Goal: Transaction & Acquisition: Purchase product/service

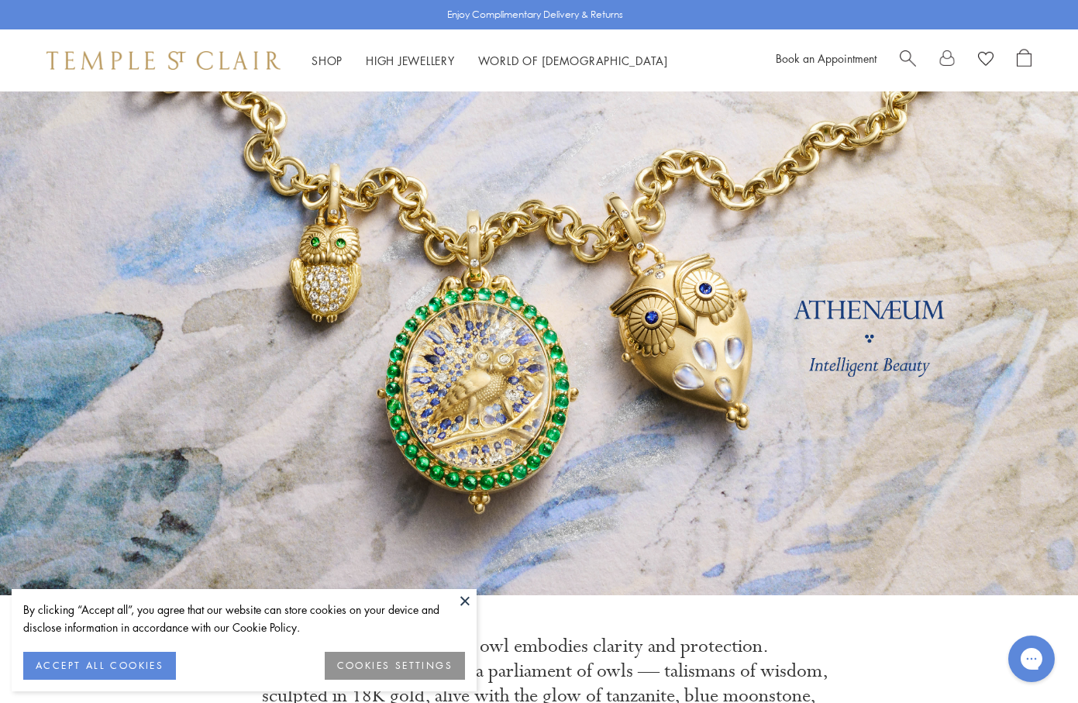
click at [910, 67] on link "Search" at bounding box center [908, 60] width 16 height 23
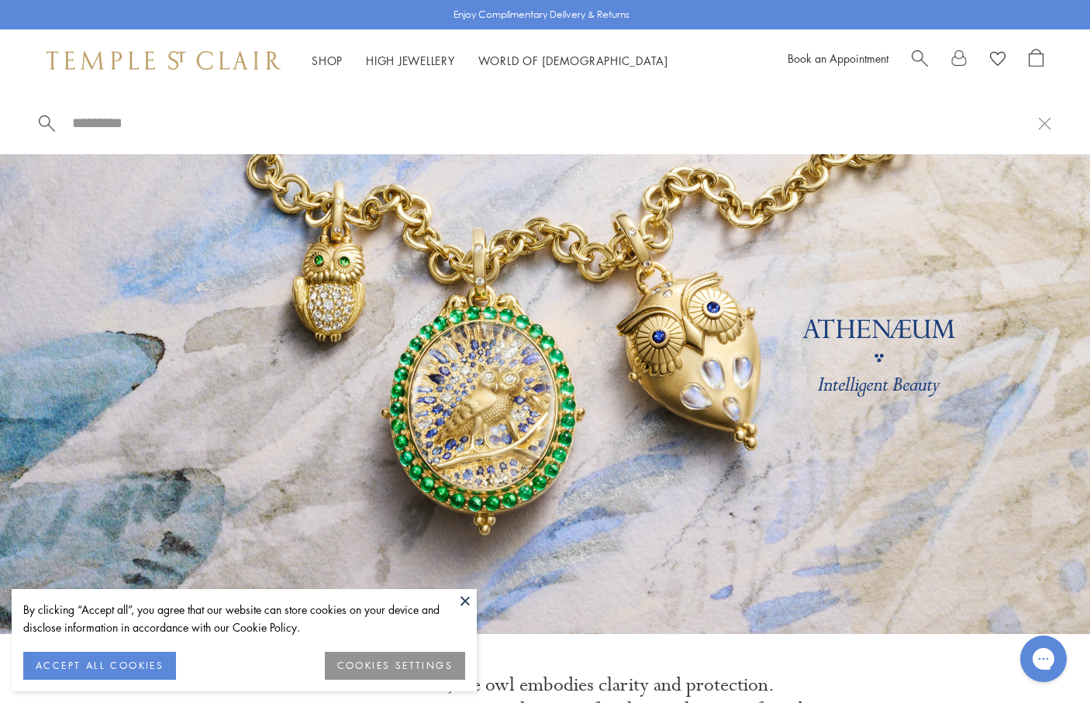
click at [361, 119] on input "search" at bounding box center [554, 123] width 967 height 18
click at [468, 596] on button at bounding box center [464, 600] width 23 height 23
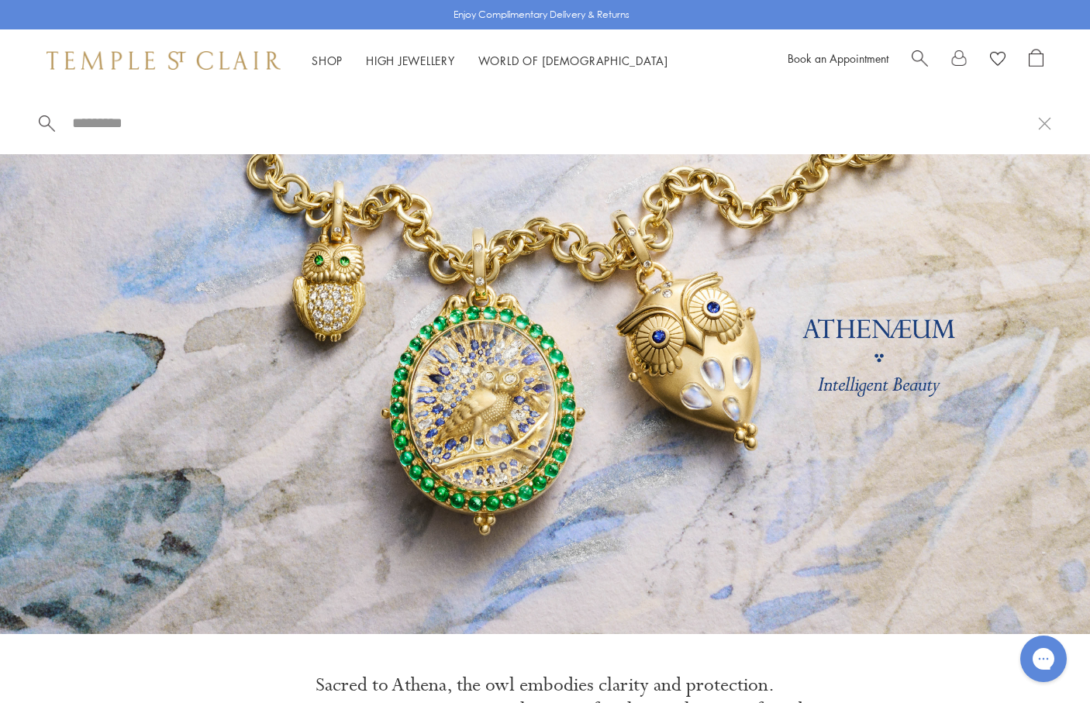
drag, startPoint x: 751, startPoint y: 99, endPoint x: 768, endPoint y: 110, distance: 20.2
click at [751, 99] on div at bounding box center [545, 122] width 1090 height 63
click at [792, 120] on input "search" at bounding box center [554, 123] width 967 height 18
click at [901, 122] on input "search" at bounding box center [554, 123] width 967 height 18
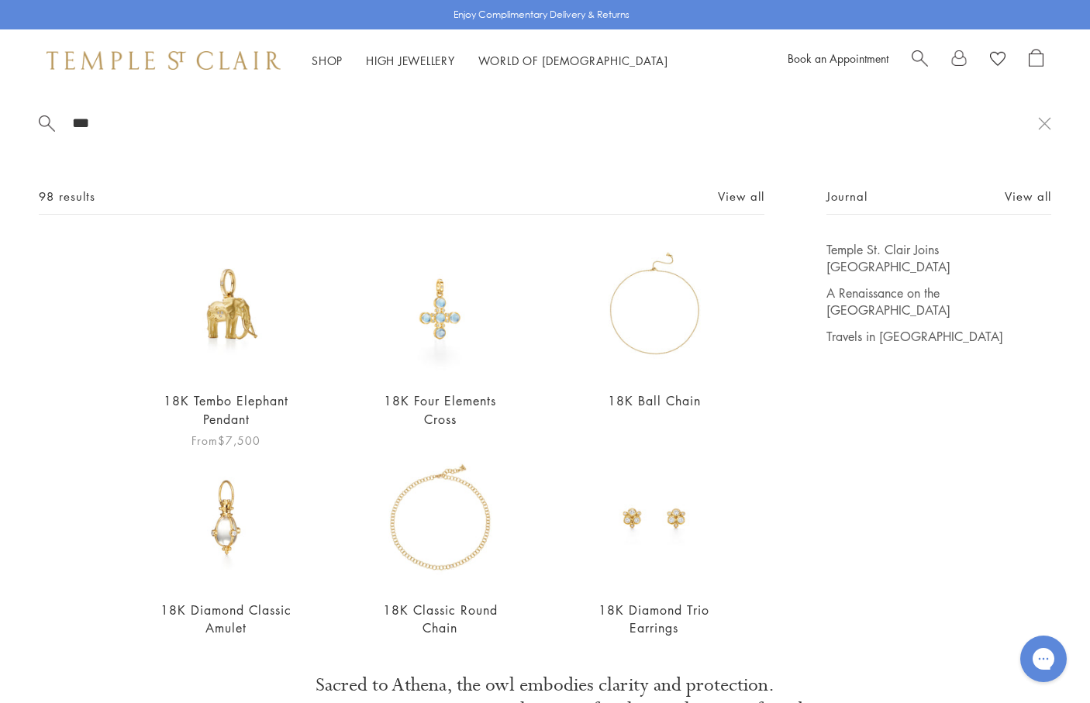
type input "***"
click at [230, 371] on img at bounding box center [226, 309] width 136 height 136
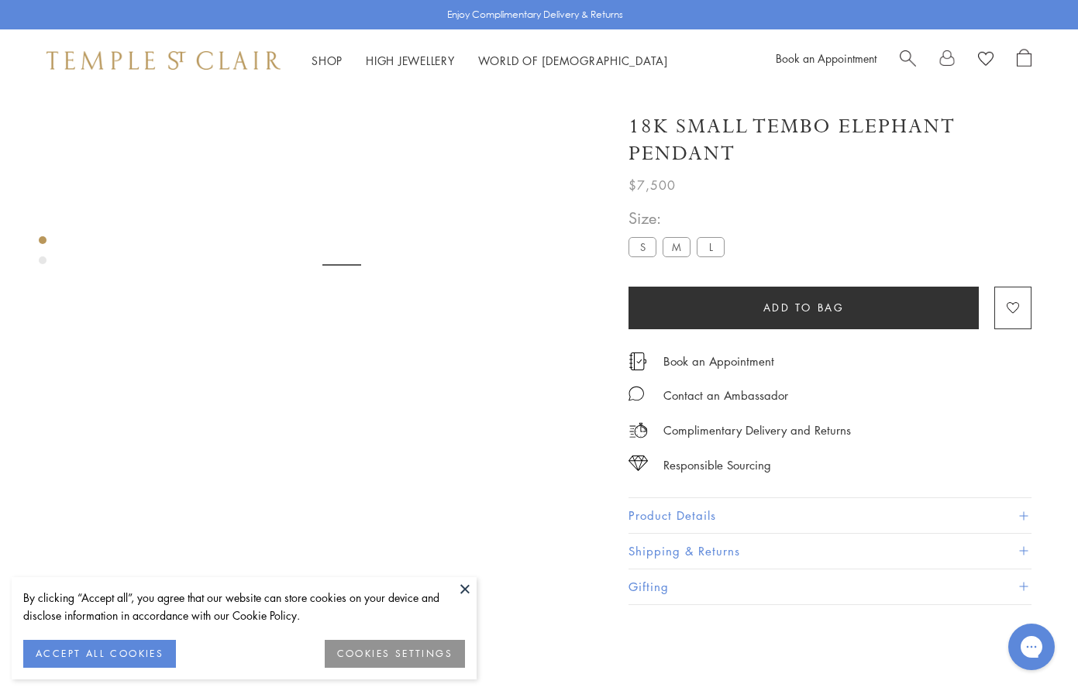
scroll to position [91, 0]
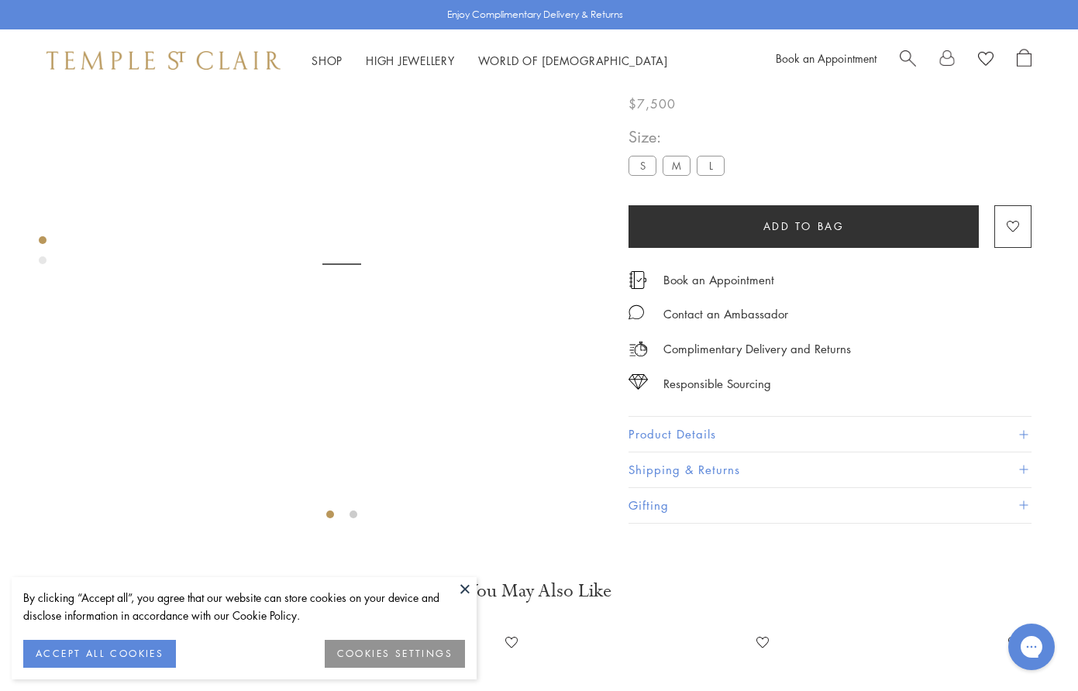
click at [802, 453] on button "Product Details" at bounding box center [830, 435] width 403 height 35
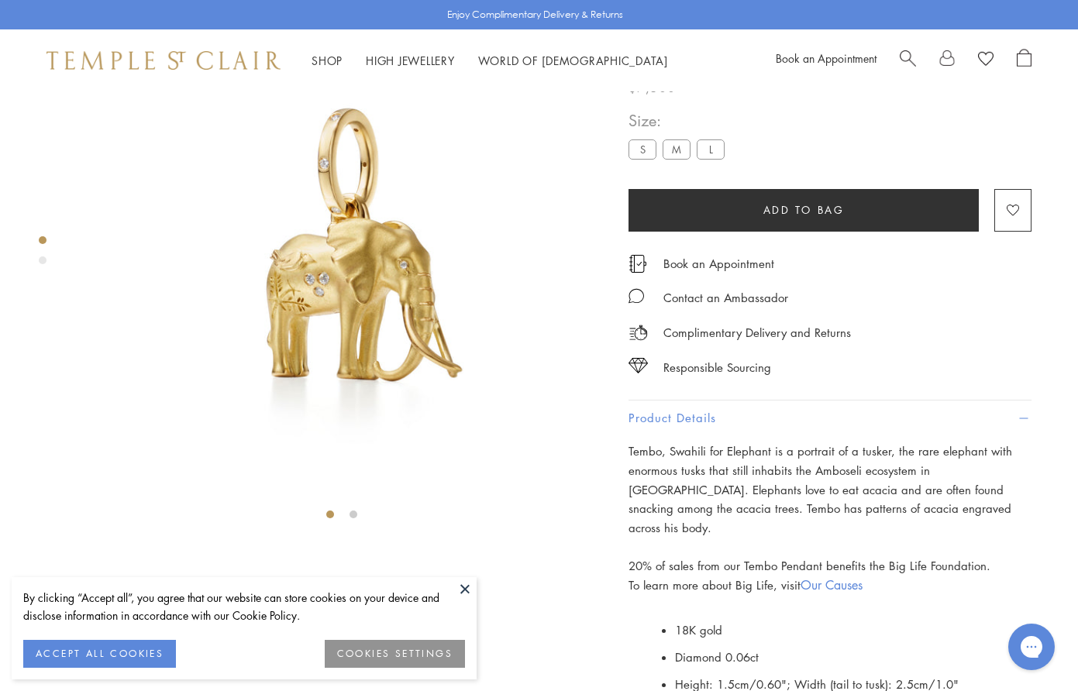
click at [702, 159] on label "L" at bounding box center [711, 149] width 28 height 19
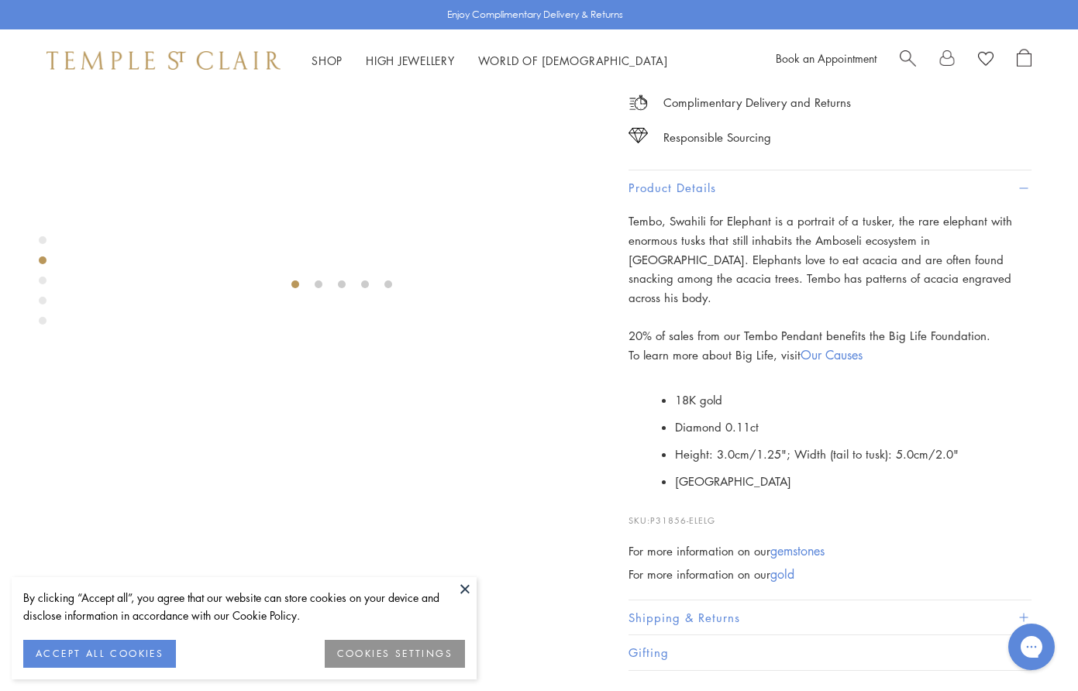
scroll to position [324, 0]
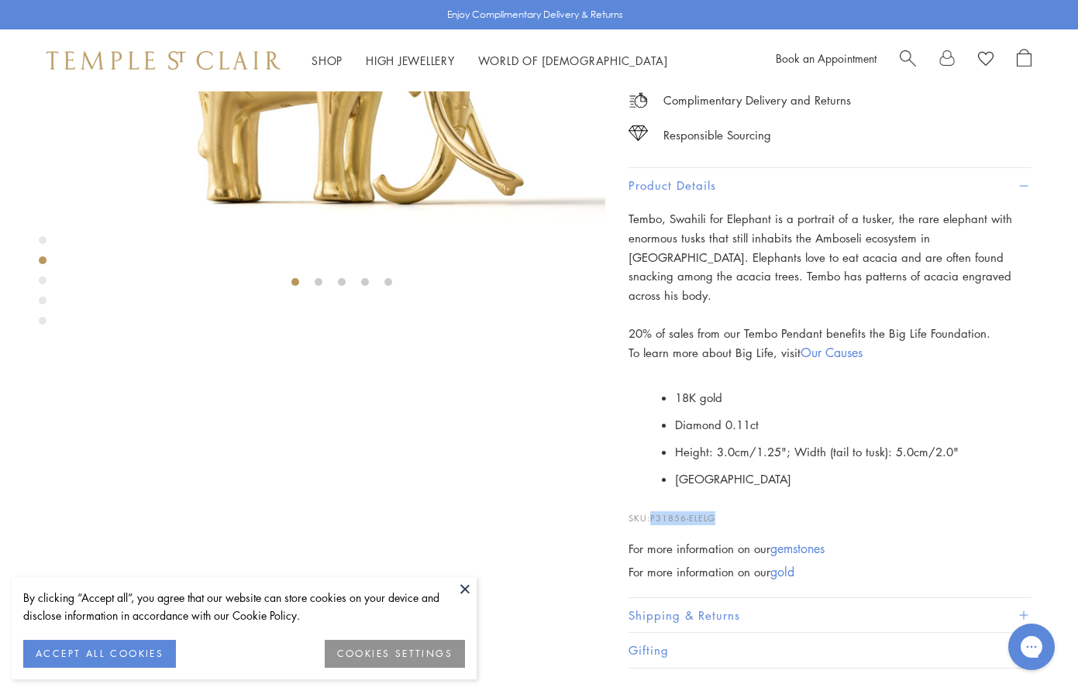
drag, startPoint x: 650, startPoint y: 593, endPoint x: 733, endPoint y: 588, distance: 83.1
click at [733, 526] on p "SKU: P31856-ELELG" at bounding box center [830, 510] width 403 height 29
click at [724, 526] on p "SKU: P31856-ELELG" at bounding box center [830, 510] width 403 height 29
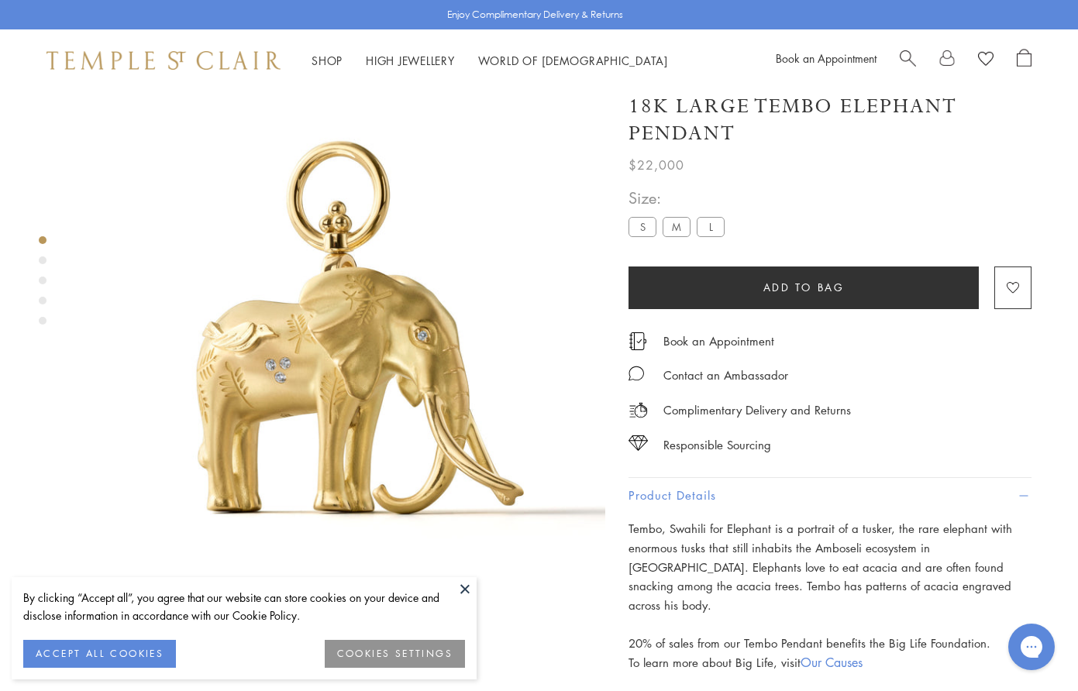
scroll to position [0, 0]
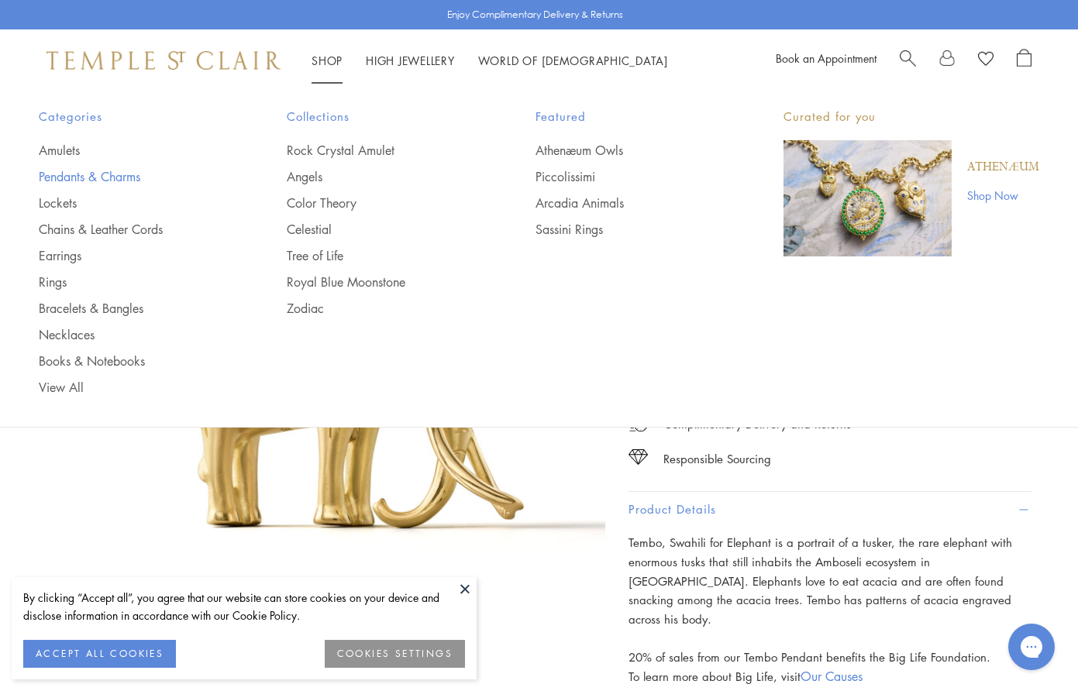
click at [71, 175] on link "Pendants & Charms" at bounding box center [132, 176] width 186 height 17
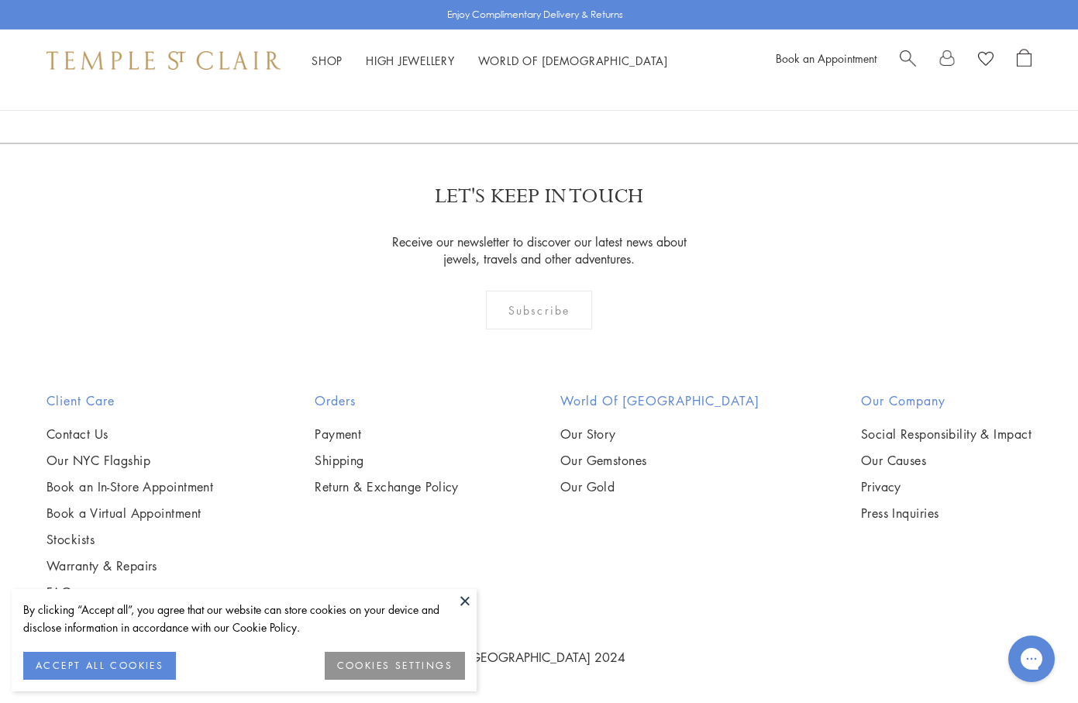
click at [906, 63] on span "Search" at bounding box center [908, 57] width 16 height 16
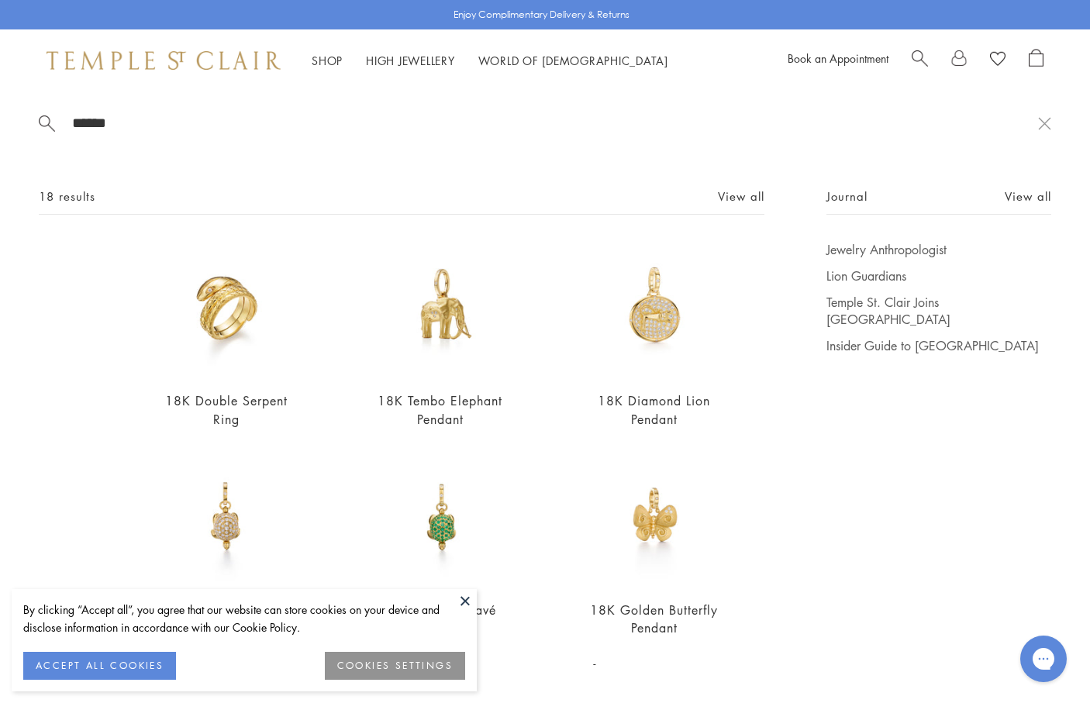
drag, startPoint x: 134, startPoint y: 123, endPoint x: 1, endPoint y: 128, distance: 133.4
click at [2, 129] on div "****** 18 results View all 18K Double Serpent Ring $7,500 18K Tembo Elephant Pe…" at bounding box center [545, 377] width 1090 height 573
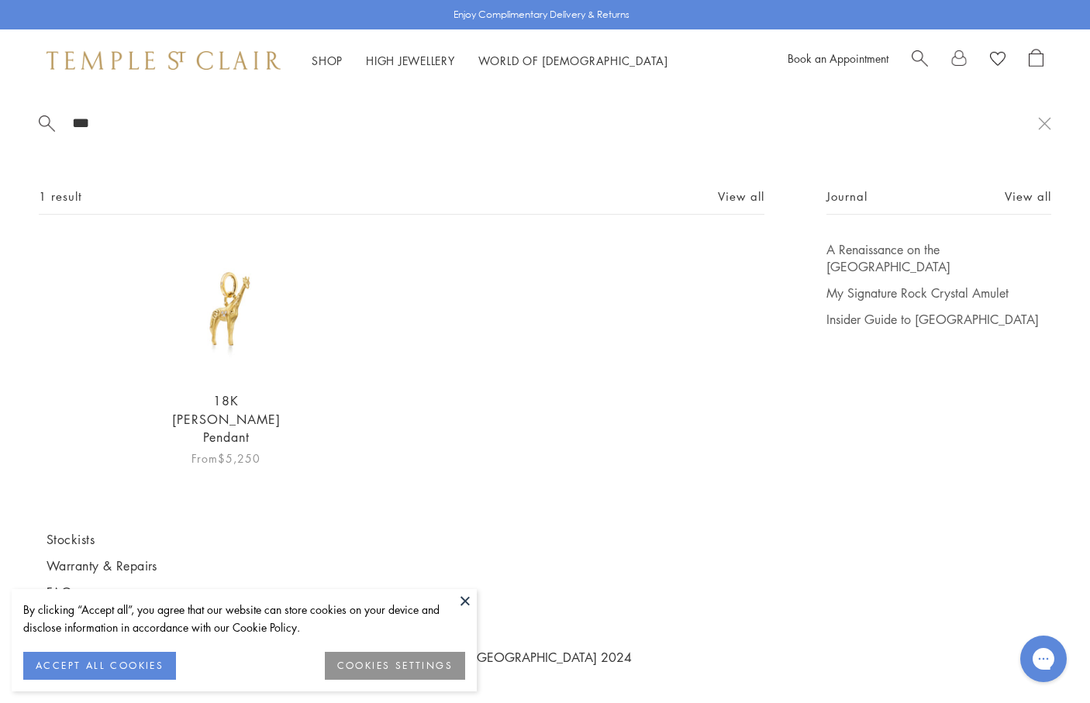
type input "***"
click at [220, 404] on link "18K [PERSON_NAME] Pendant" at bounding box center [226, 418] width 109 height 53
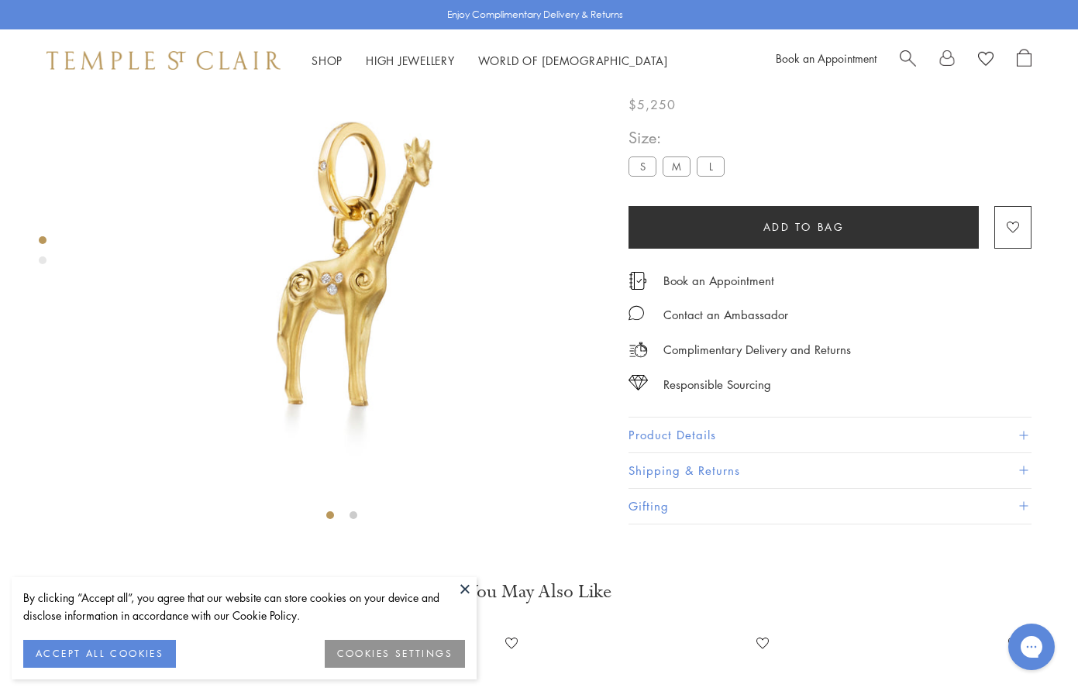
click at [659, 453] on button "Product Details" at bounding box center [830, 436] width 403 height 35
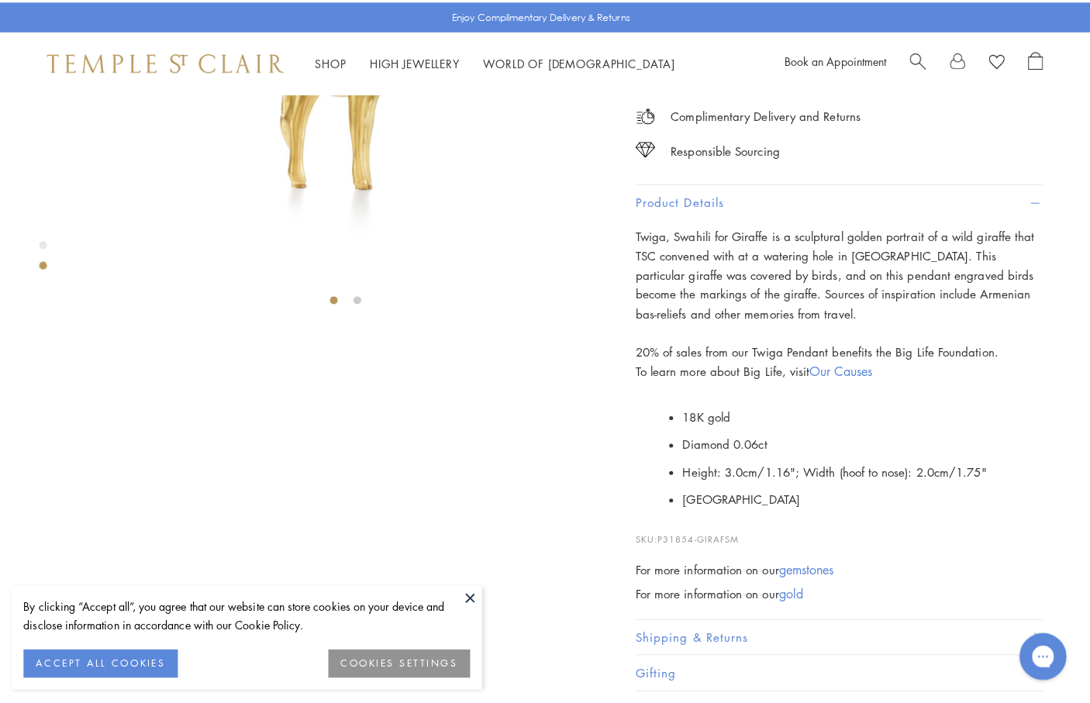
scroll to position [324, 0]
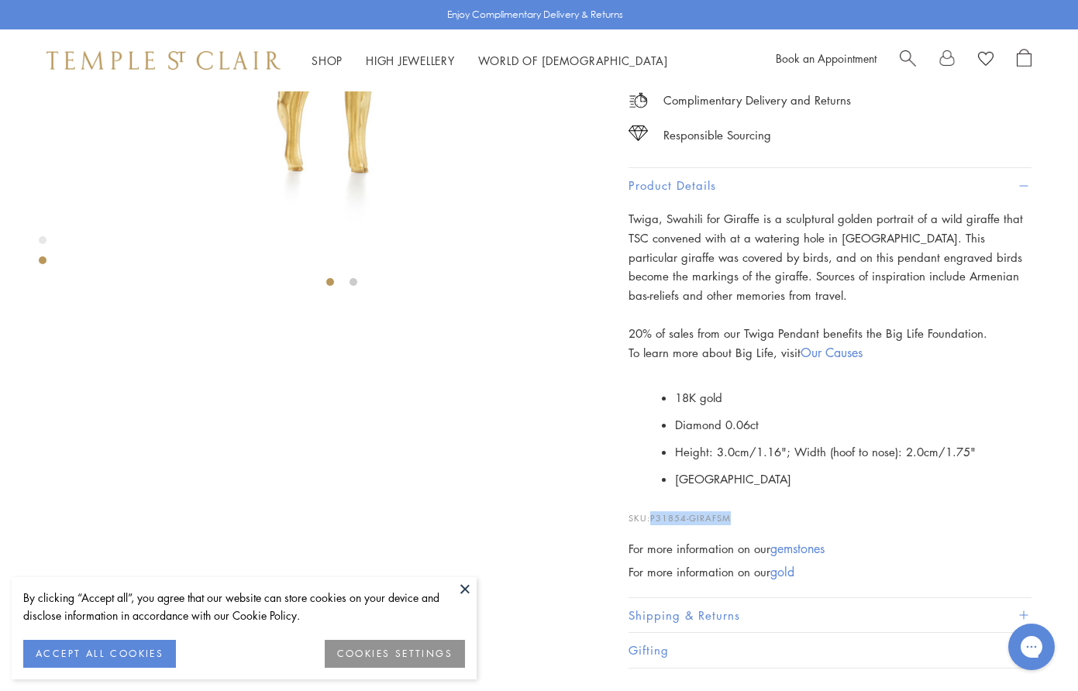
drag, startPoint x: 653, startPoint y: 615, endPoint x: 729, endPoint y: 621, distance: 75.4
click at [748, 526] on p "SKU: P31854-GIRAFSM" at bounding box center [830, 510] width 403 height 29
copy span "P31854-GIRAFSM"
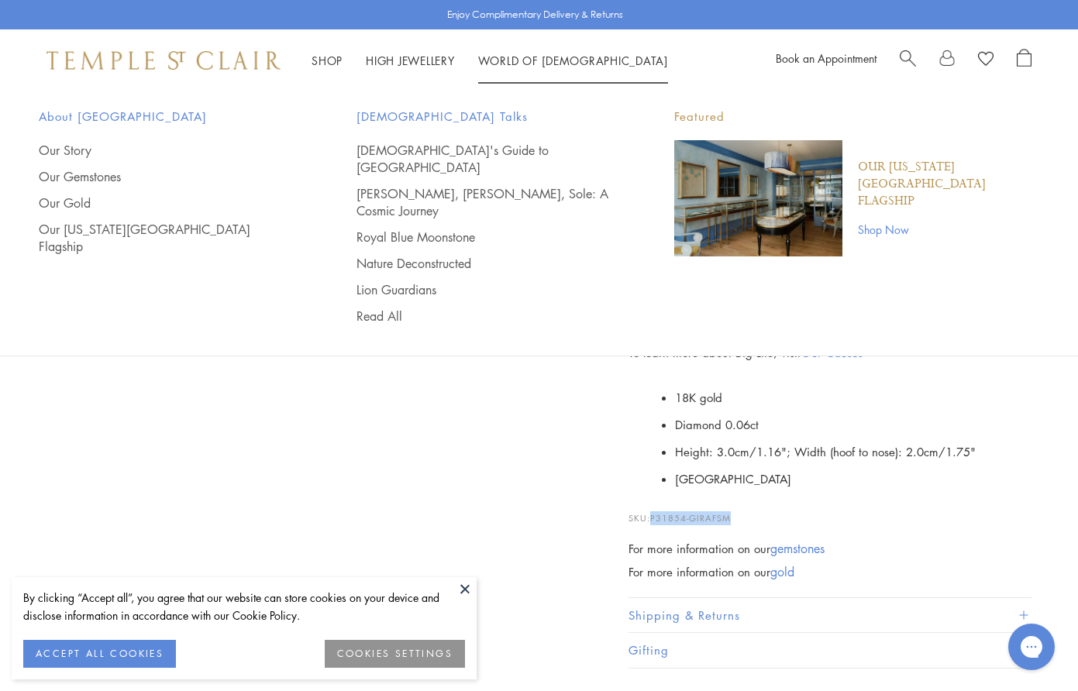
click at [908, 63] on span "Search" at bounding box center [908, 57] width 16 height 16
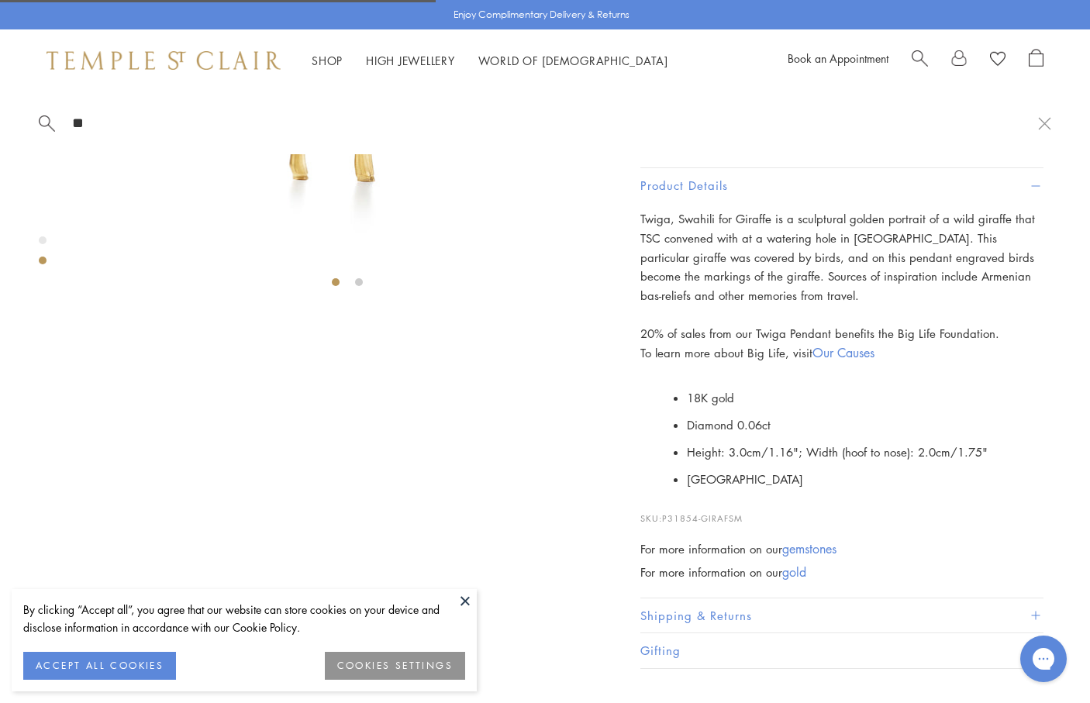
type input "*"
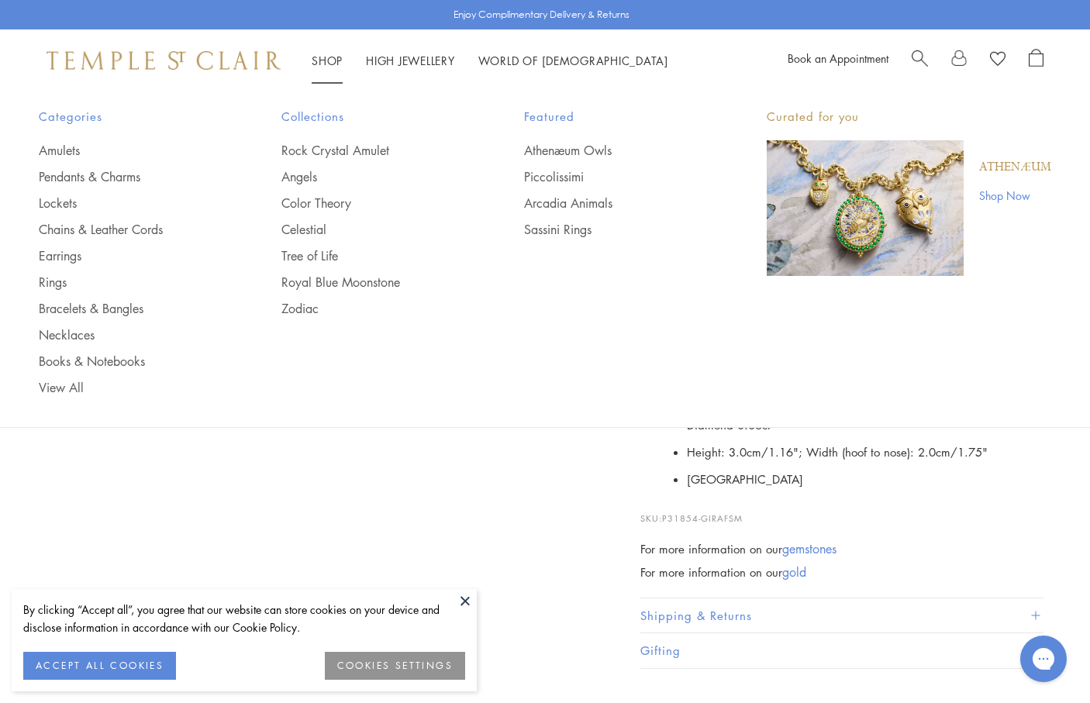
click at [319, 63] on link "Shop Shop" at bounding box center [327, 61] width 31 height 16
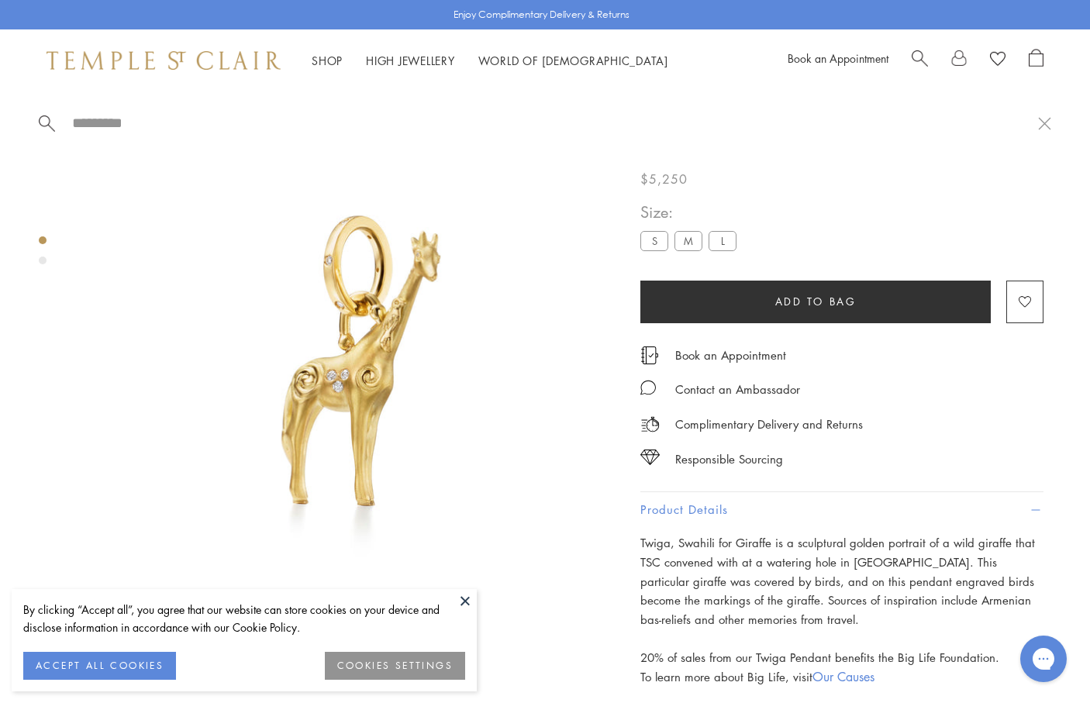
click at [320, 62] on link "Shop Shop" at bounding box center [327, 61] width 31 height 16
click at [98, 178] on link "Pendants & Charms" at bounding box center [129, 176] width 181 height 17
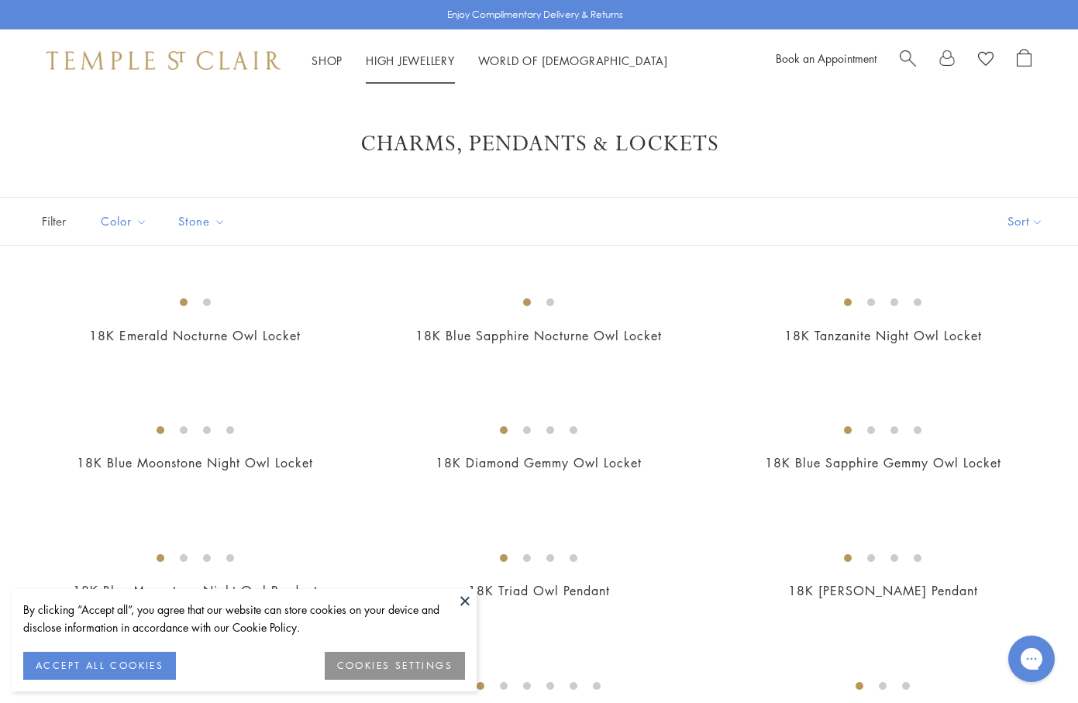
click at [344, 59] on ul "Shop Shop Categories Amulets Pendants & Charms Lockets Chains & Leather Cords E…" at bounding box center [490, 60] width 357 height 19
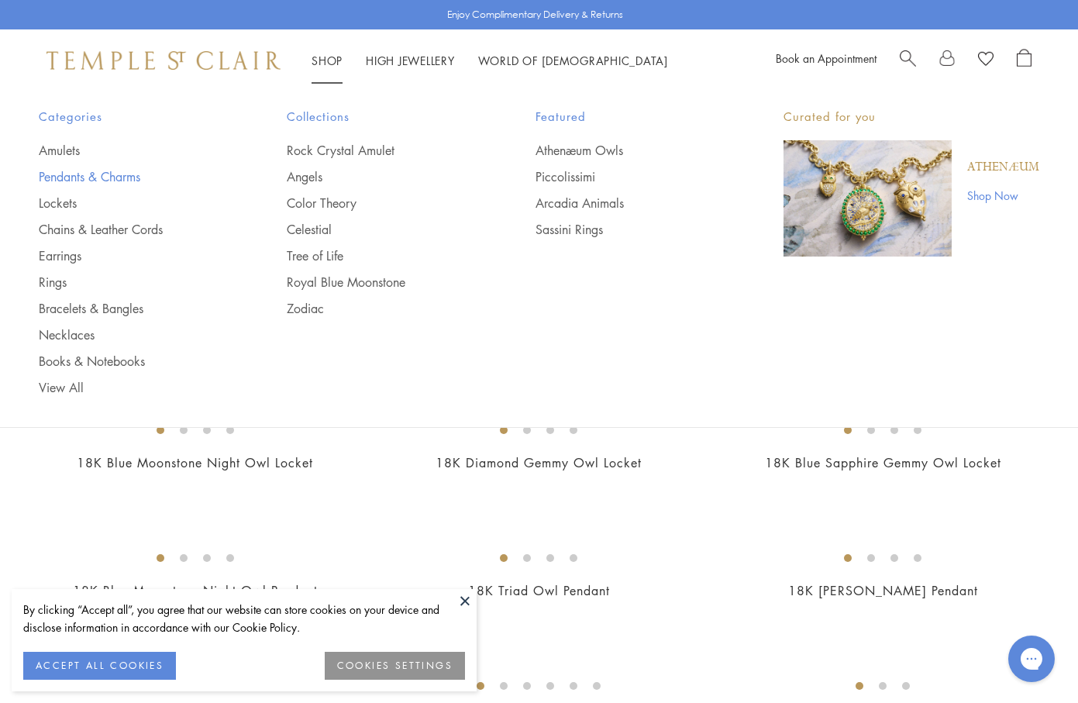
click at [81, 184] on link "Pendants & Charms" at bounding box center [132, 176] width 186 height 17
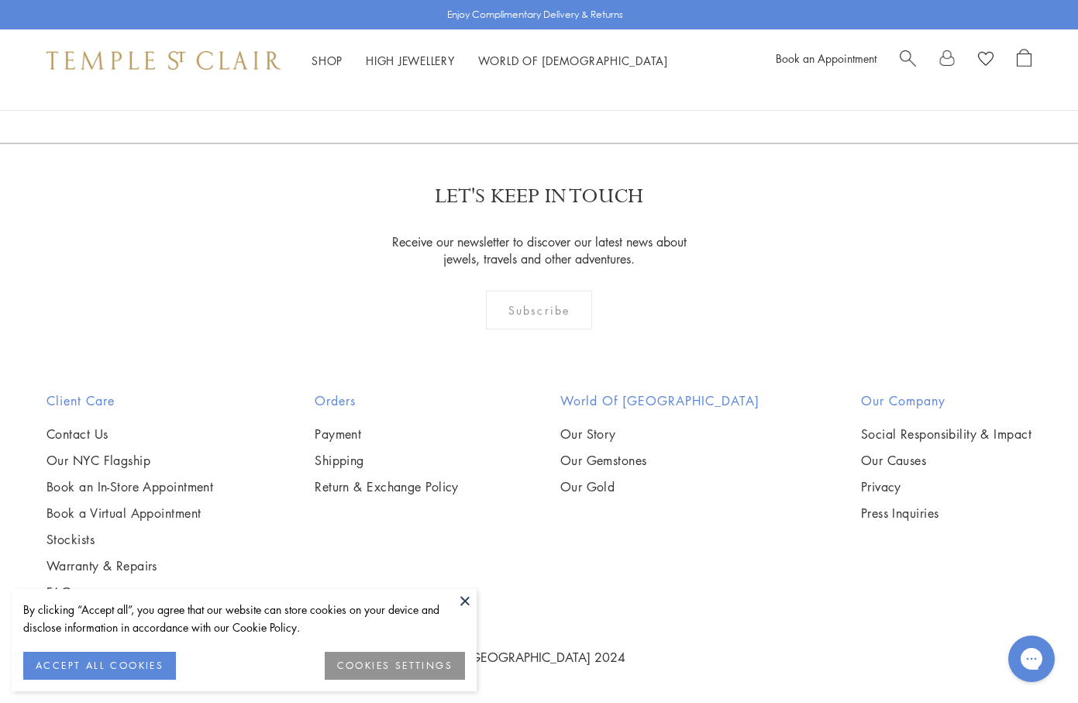
scroll to position [9224, 0]
click at [507, 81] on link "2" at bounding box center [514, 59] width 51 height 43
click at [0, 0] on img at bounding box center [0, 0] width 0 height 0
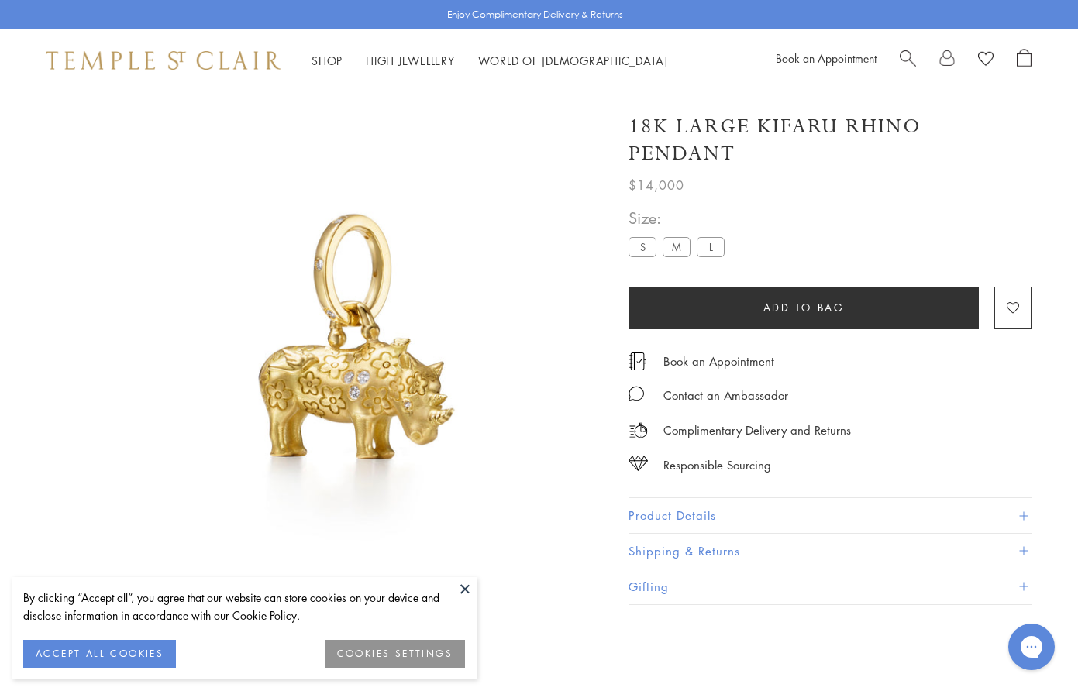
scroll to position [91, 0]
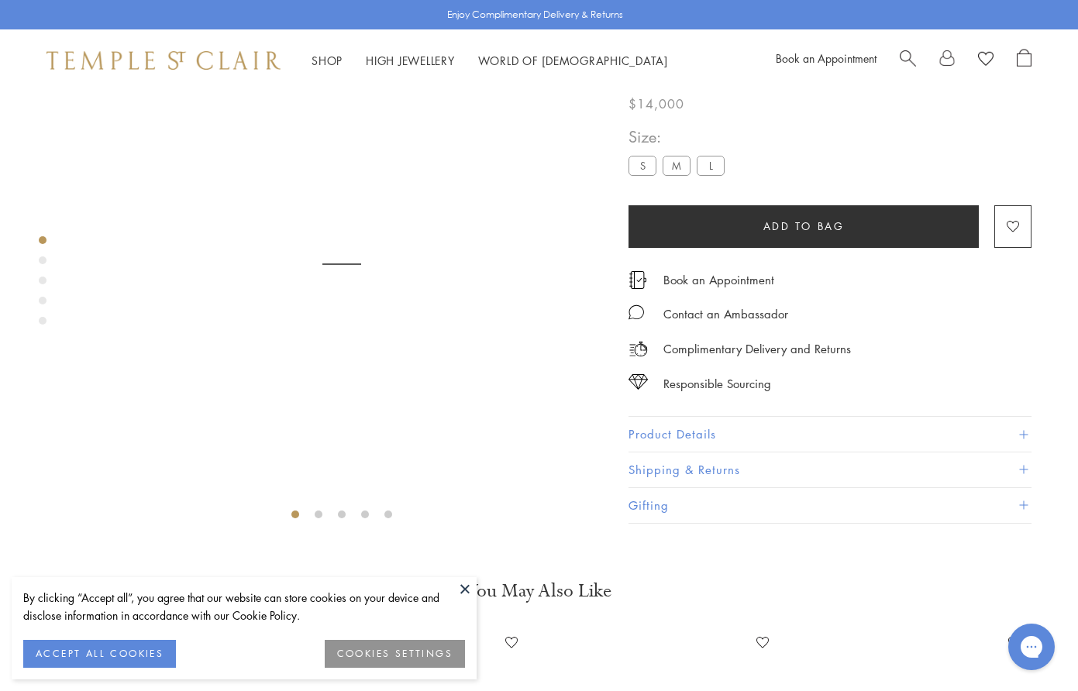
click at [657, 453] on button "Product Details" at bounding box center [830, 435] width 403 height 35
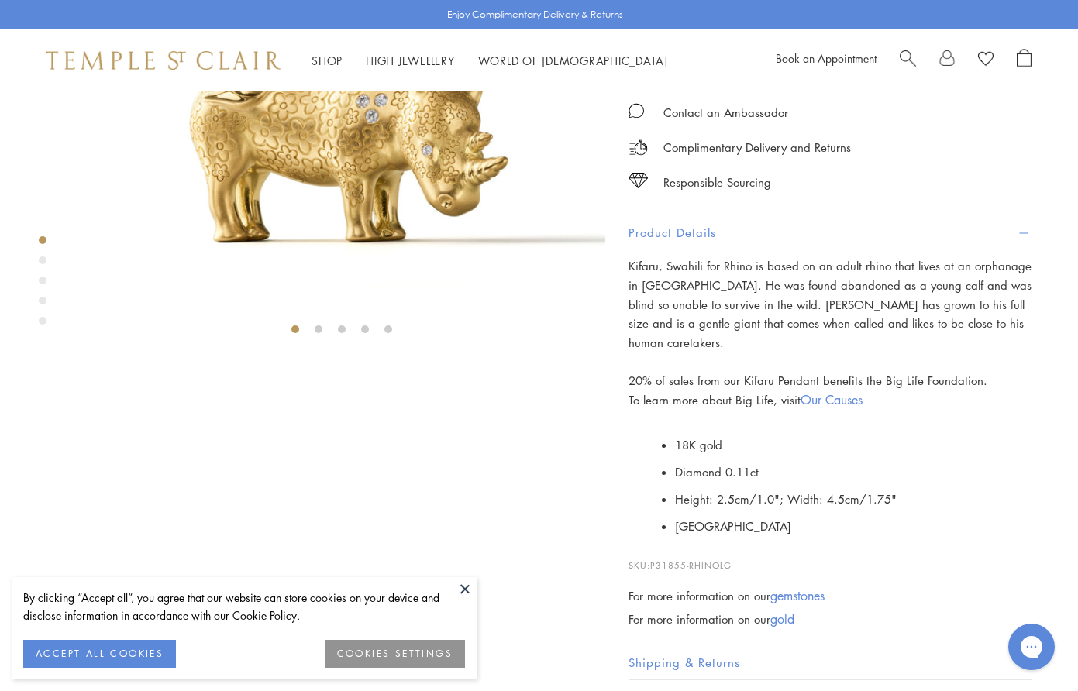
scroll to position [324, 0]
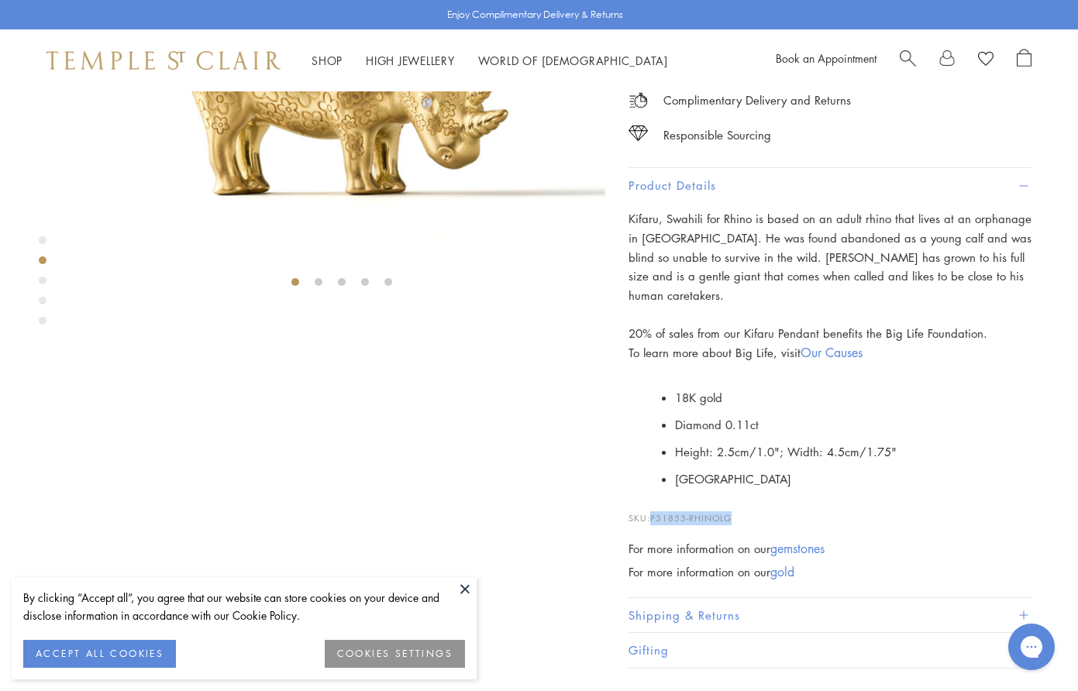
drag, startPoint x: 731, startPoint y: 591, endPoint x: 655, endPoint y: 588, distance: 76.1
click at [655, 526] on p "SKU: P31855-RHINOLG" at bounding box center [830, 510] width 403 height 29
